Goal: Information Seeking & Learning: Understand process/instructions

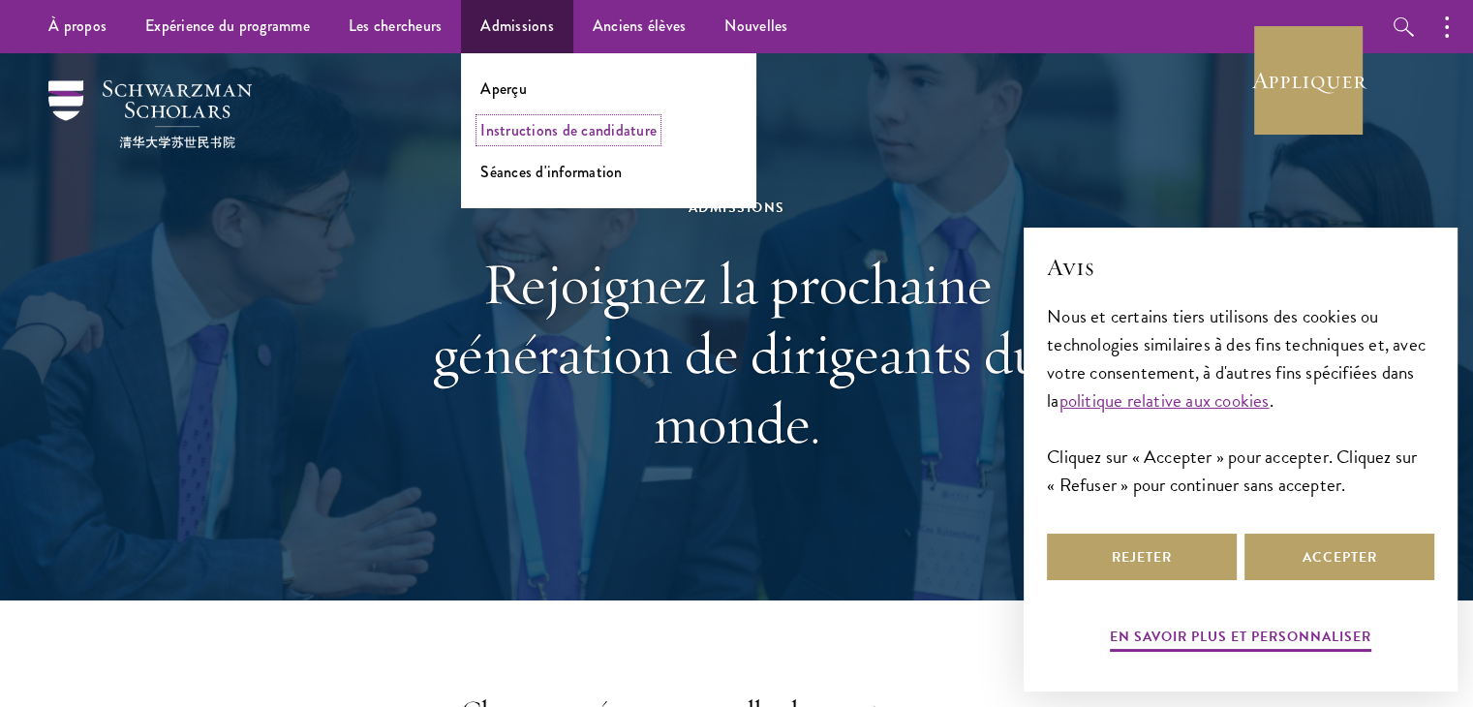
click at [550, 130] on font "Instructions de candidature" at bounding box center [568, 130] width 176 height 22
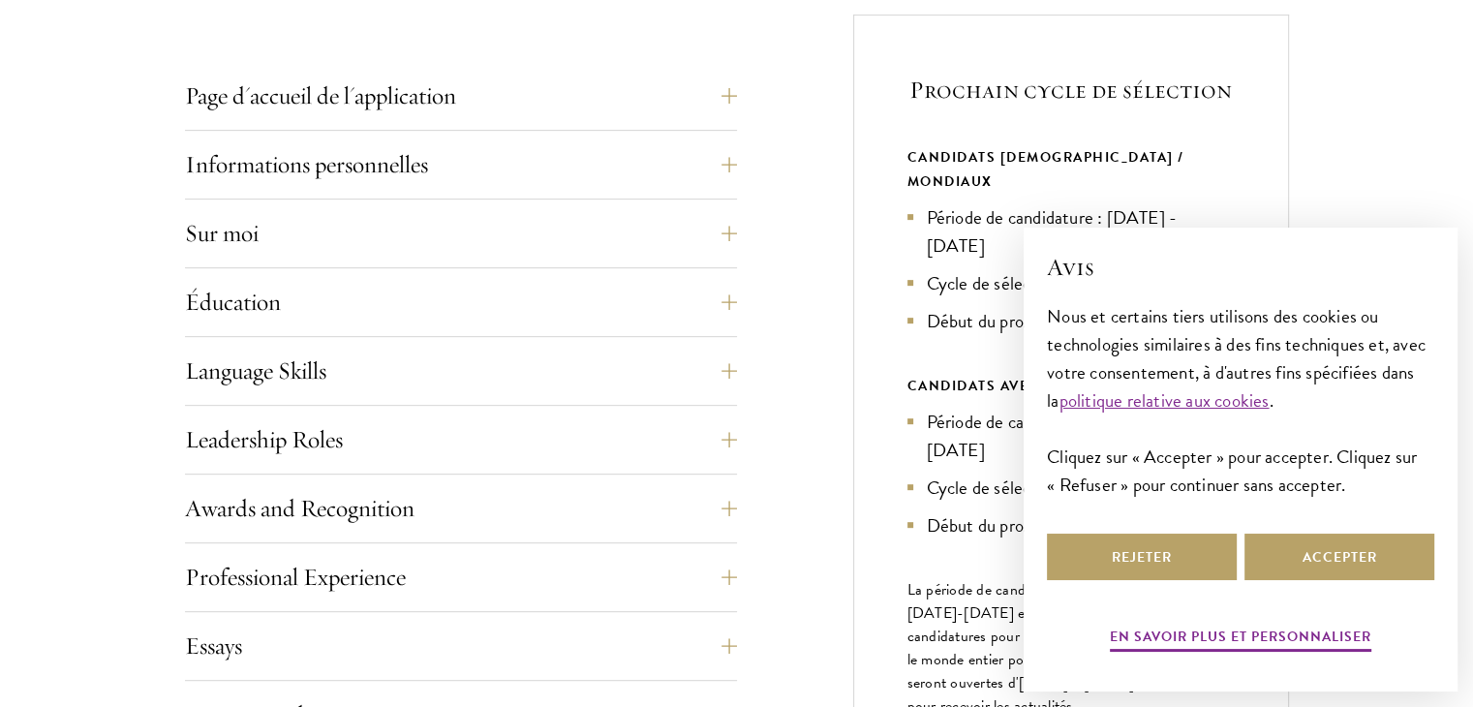
scroll to position [654, 0]
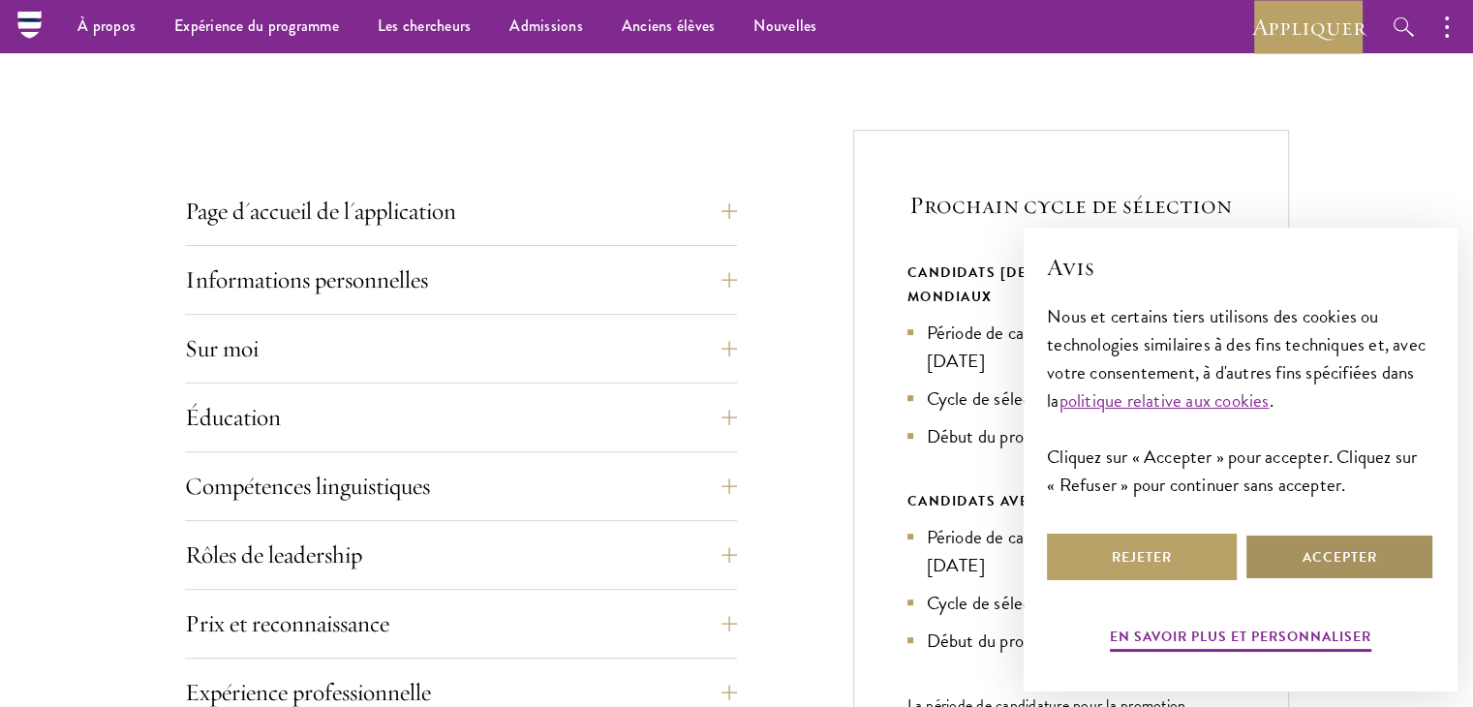
click at [1350, 559] on font "Accepter" at bounding box center [1340, 557] width 75 height 20
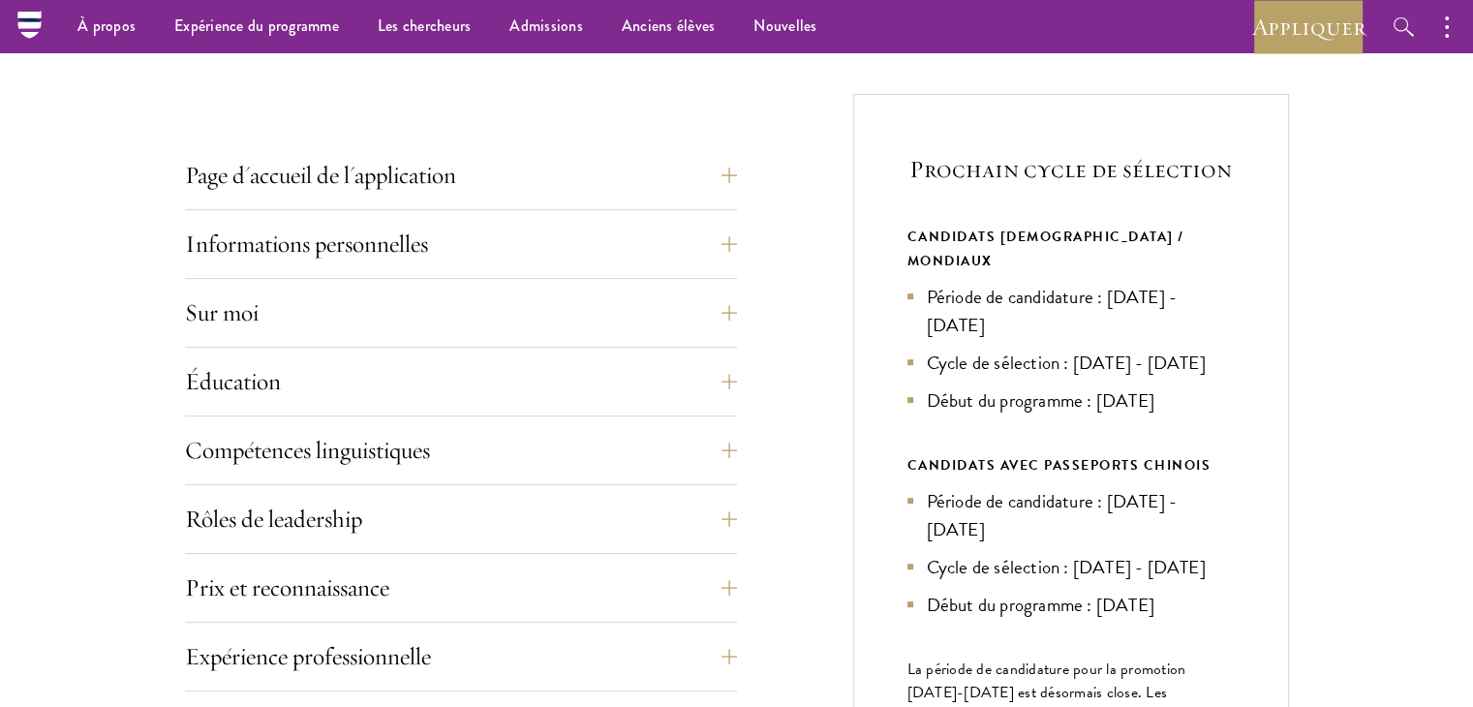
scroll to position [690, 0]
